Goal: Task Accomplishment & Management: Manage account settings

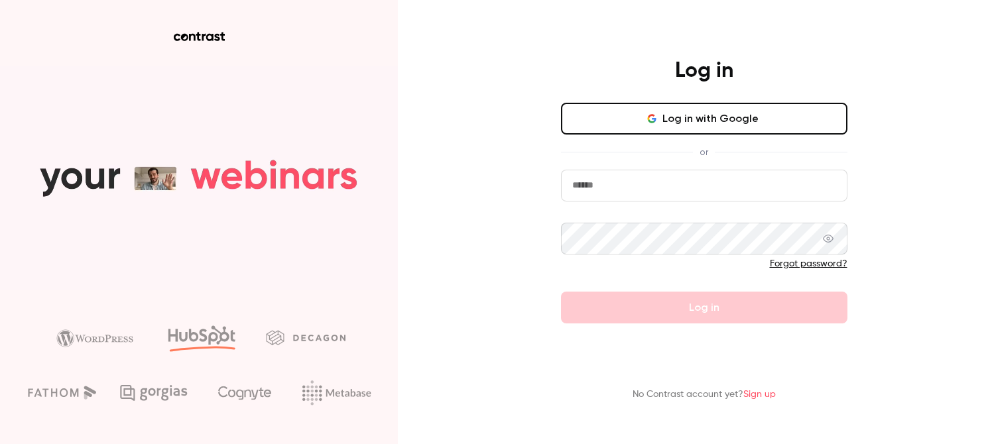
click at [648, 121] on icon "button" at bounding box center [651, 118] width 11 height 11
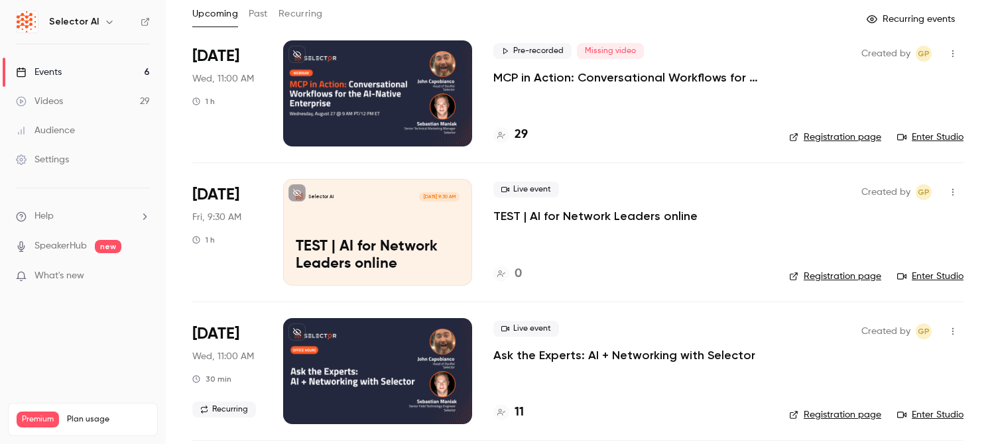
scroll to position [75, 0]
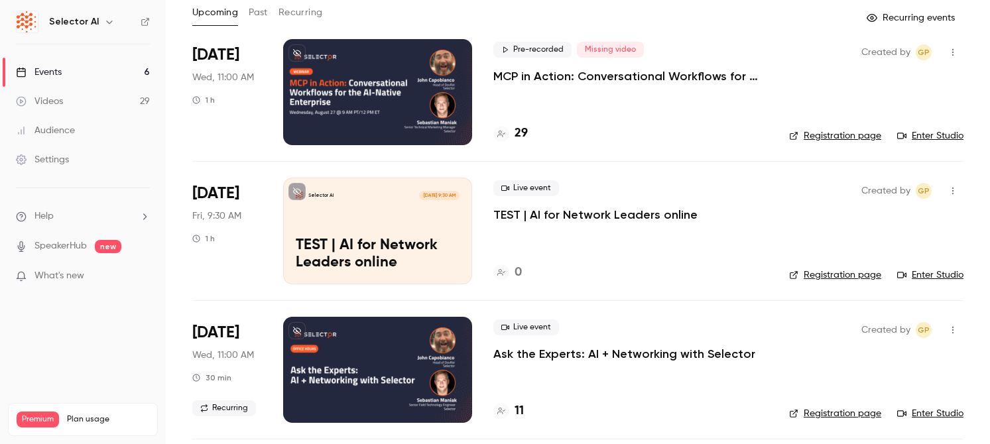
click at [404, 119] on div at bounding box center [377, 92] width 189 height 106
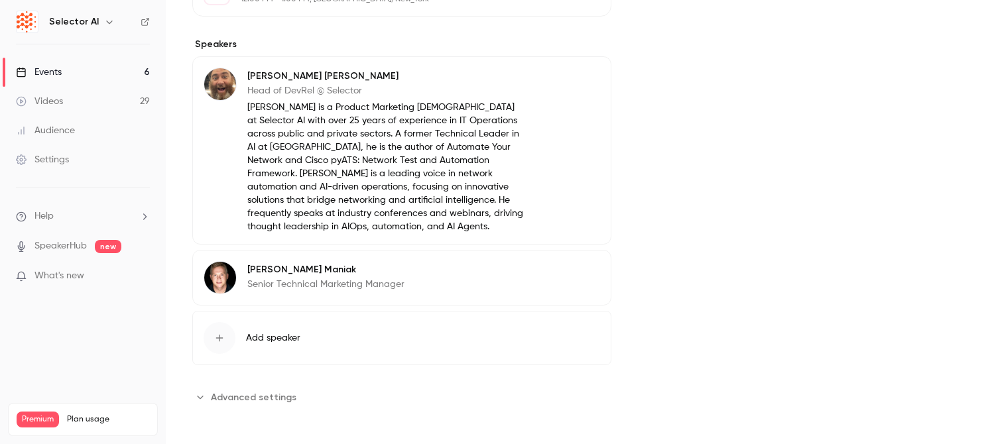
scroll to position [642, 0]
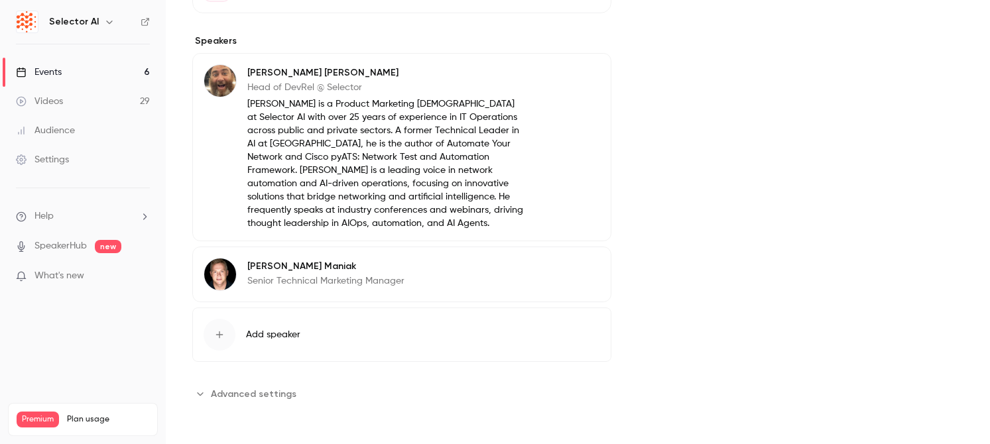
click at [423, 280] on div "[PERSON_NAME] Senior Technical Marketing Manager Edit" at bounding box center [401, 275] width 419 height 56
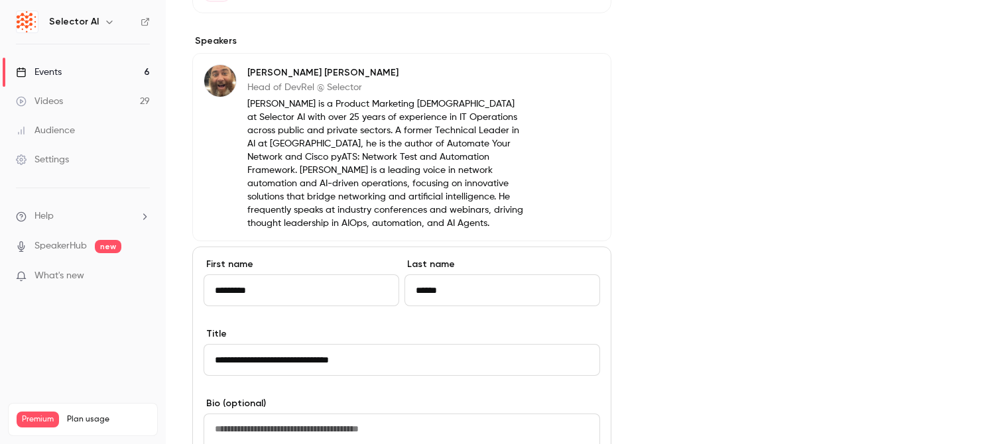
click at [383, 352] on input "**********" at bounding box center [401, 360] width 396 height 32
